Goal: Check status: Check status

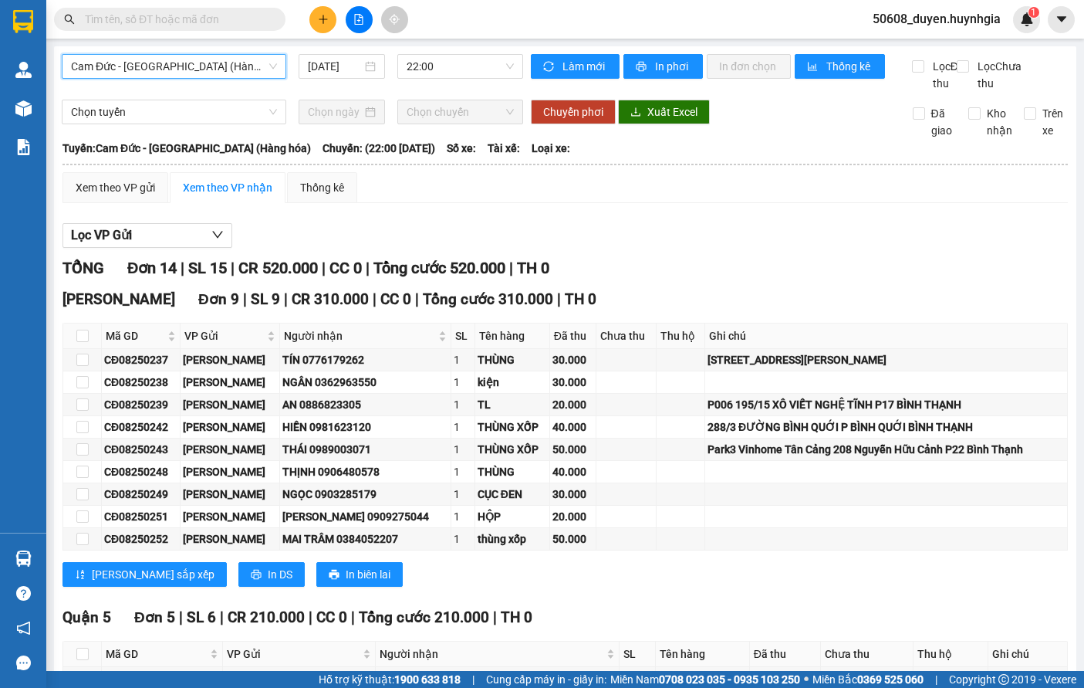
scroll to position [204, 0]
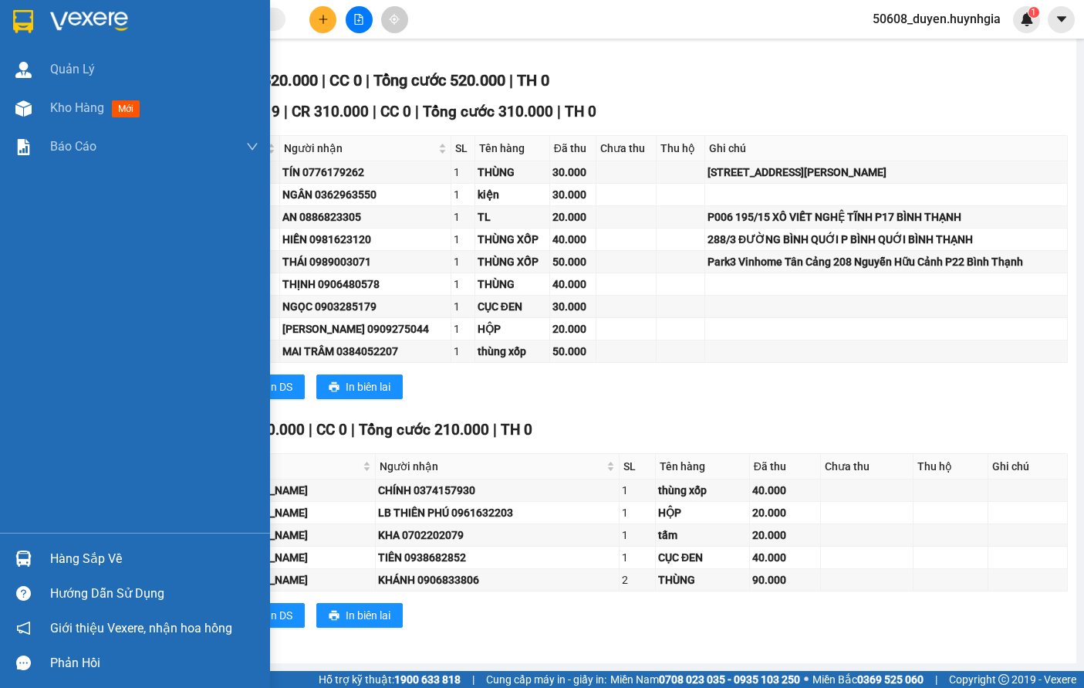
click at [23, 15] on img at bounding box center [23, 21] width 20 height 23
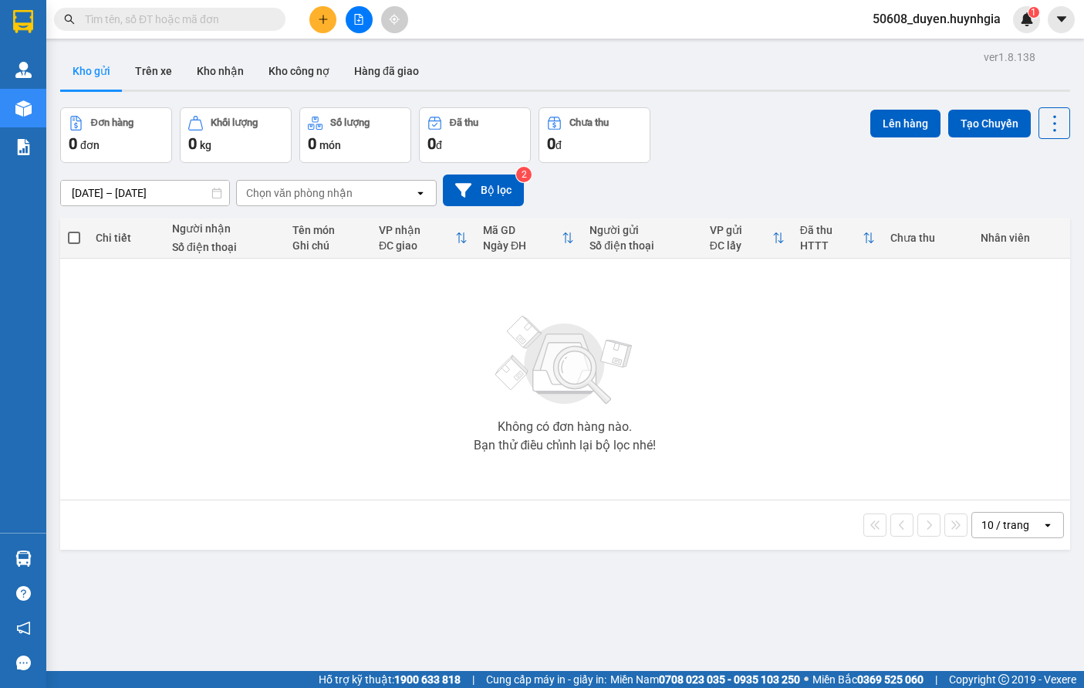
click at [317, 374] on div "Không có đơn hàng nào. Bạn thử điều chỉnh lại bộ lọc nhé!" at bounding box center [565, 378] width 995 height 231
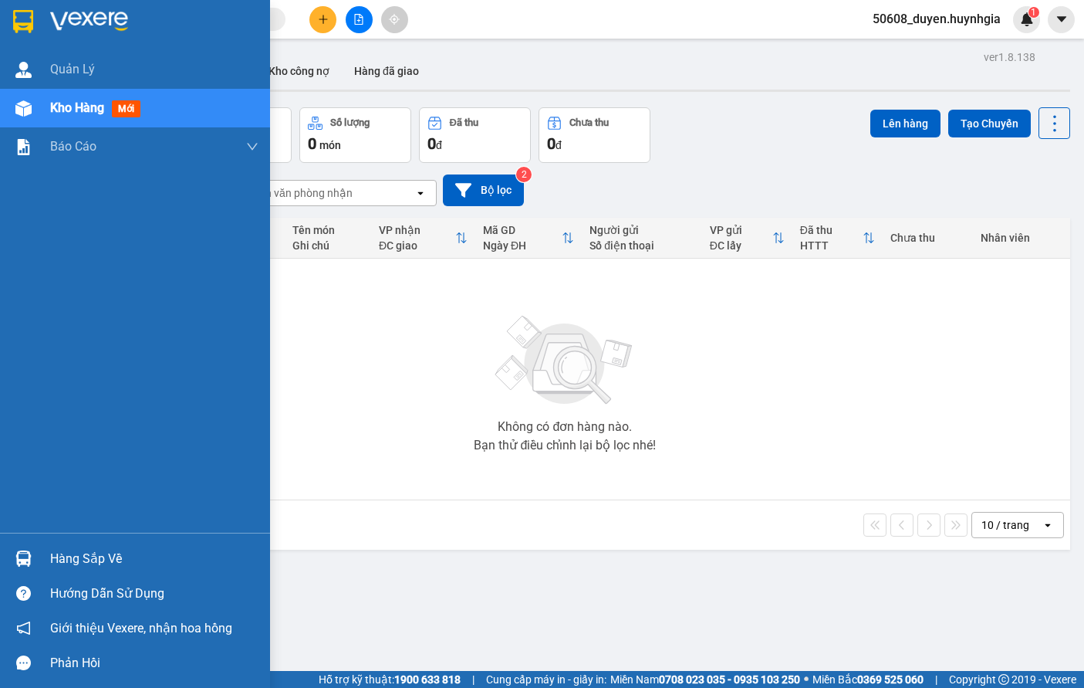
click at [32, 17] on img at bounding box center [23, 21] width 20 height 23
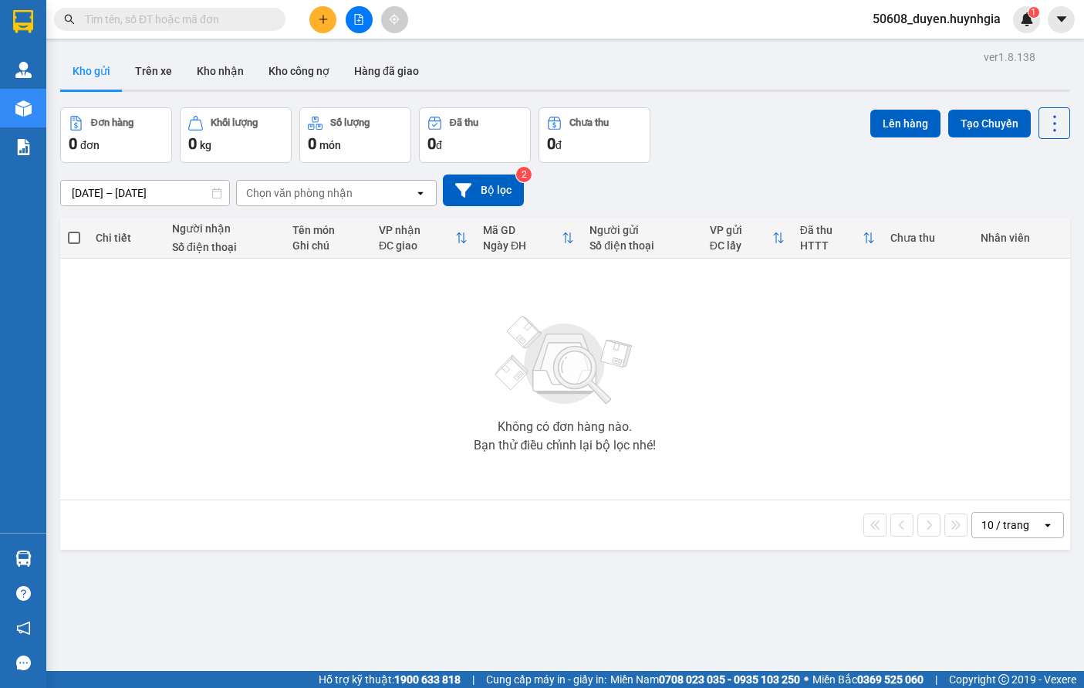
click at [763, 382] on div "Không có đơn hàng nào. Bạn thử điều chỉnh lại bộ lọc nhé!" at bounding box center [565, 378] width 995 height 231
